Goal: Task Accomplishment & Management: Manage account settings

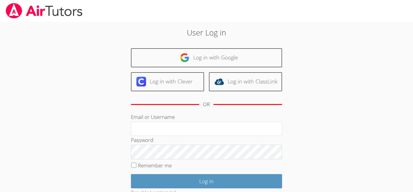
click at [238, 99] on div "OR" at bounding box center [206, 104] width 151 height 17
click at [408, 40] on body "User Log in Log in with Google Log in with Clever Log in with ClassLink OR Emai…" at bounding box center [206, 96] width 413 height 192
click at [354, 72] on div "User Log in Log in with Google Log in with Clever Log in with ClassLink OR Emai…" at bounding box center [207, 124] width 310 height 205
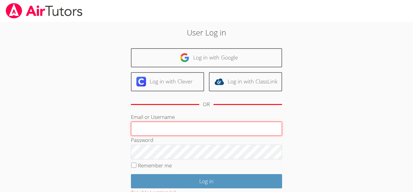
click at [146, 126] on input "Email or Username" at bounding box center [206, 128] width 151 height 15
type input "MBMS.1234"
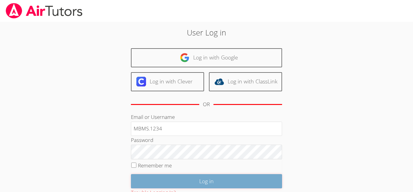
click at [183, 178] on input "Log in" at bounding box center [206, 181] width 151 height 14
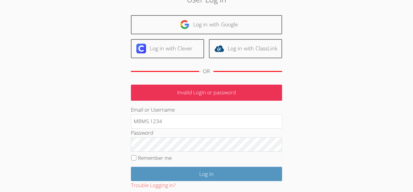
scroll to position [34, 0]
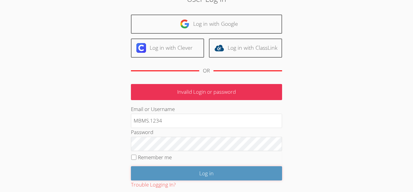
click at [200, 172] on input "Log in" at bounding box center [206, 173] width 151 height 14
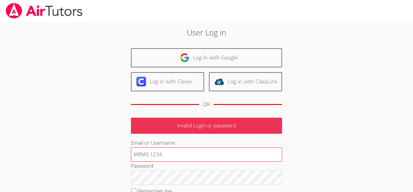
click at [191, 159] on input "MBMS.1234" at bounding box center [206, 154] width 151 height 15
type input "M"
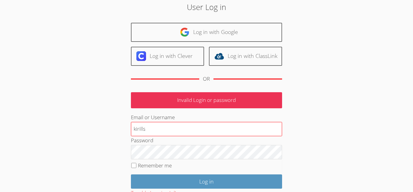
scroll to position [26, 0]
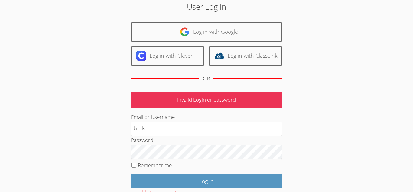
type input "kirills"
click at [167, 164] on label "Remember me" at bounding box center [155, 164] width 34 height 7
click at [136, 164] on input "Remember me" at bounding box center [133, 164] width 5 height 5
click at [167, 164] on label "Remember me" at bounding box center [155, 164] width 34 height 7
click at [136, 164] on input "Remember me" at bounding box center [133, 164] width 5 height 5
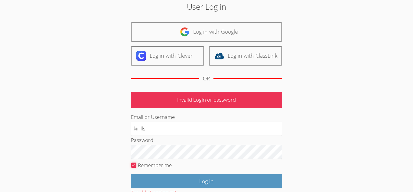
checkbox input "false"
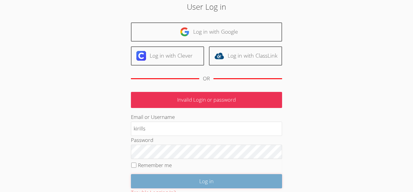
click at [180, 180] on input "Log in" at bounding box center [206, 181] width 151 height 14
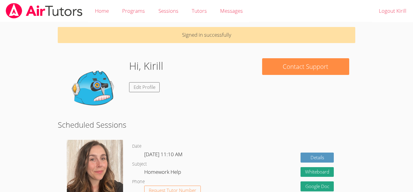
click at [224, 91] on div "Hi, Kirill Edit Profile" at bounding box center [157, 88] width 186 height 61
